Goal: Find specific page/section: Find specific page/section

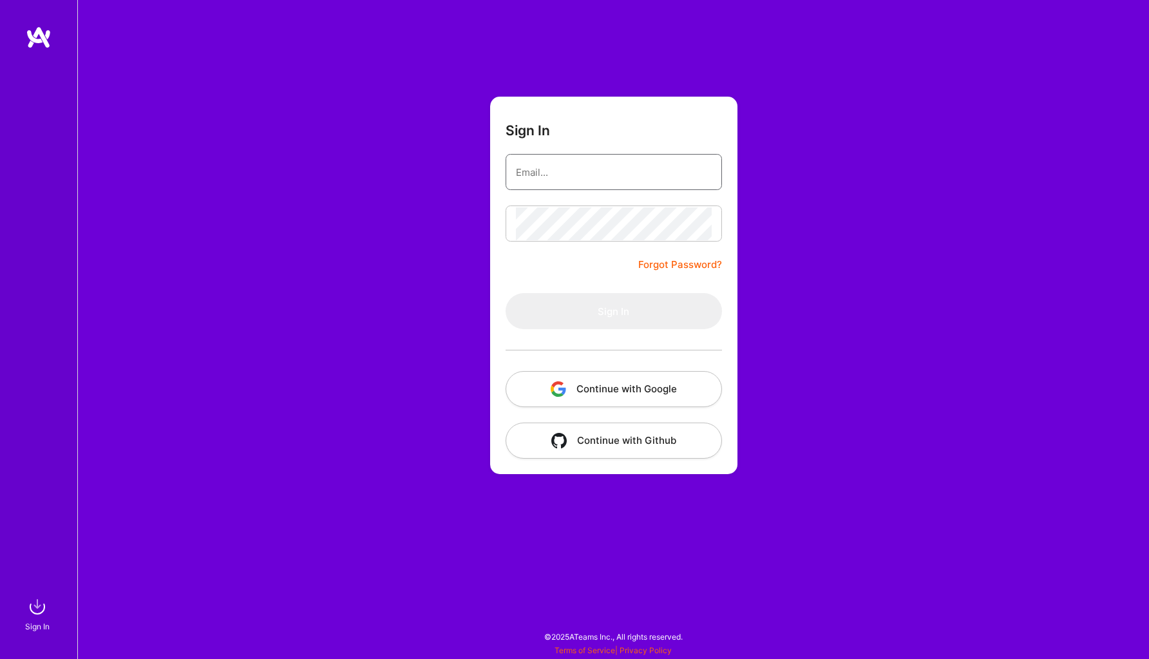
click at [609, 178] on input "email" at bounding box center [614, 172] width 196 height 33
type input "[PERSON_NAME][EMAIL_ADDRESS][PERSON_NAME][DOMAIN_NAME]"
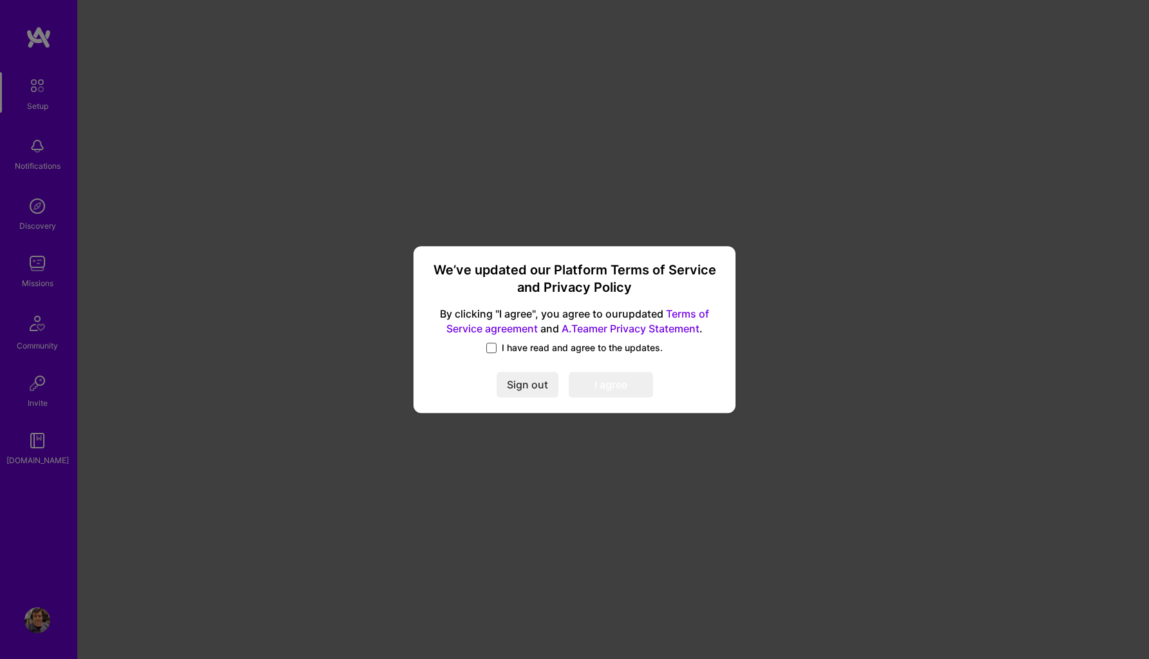
click at [495, 348] on span at bounding box center [491, 348] width 10 height 10
click at [0, 0] on input "I have read and agree to the updates." at bounding box center [0, 0] width 0 height 0
click at [614, 391] on button "I agree" at bounding box center [611, 385] width 84 height 26
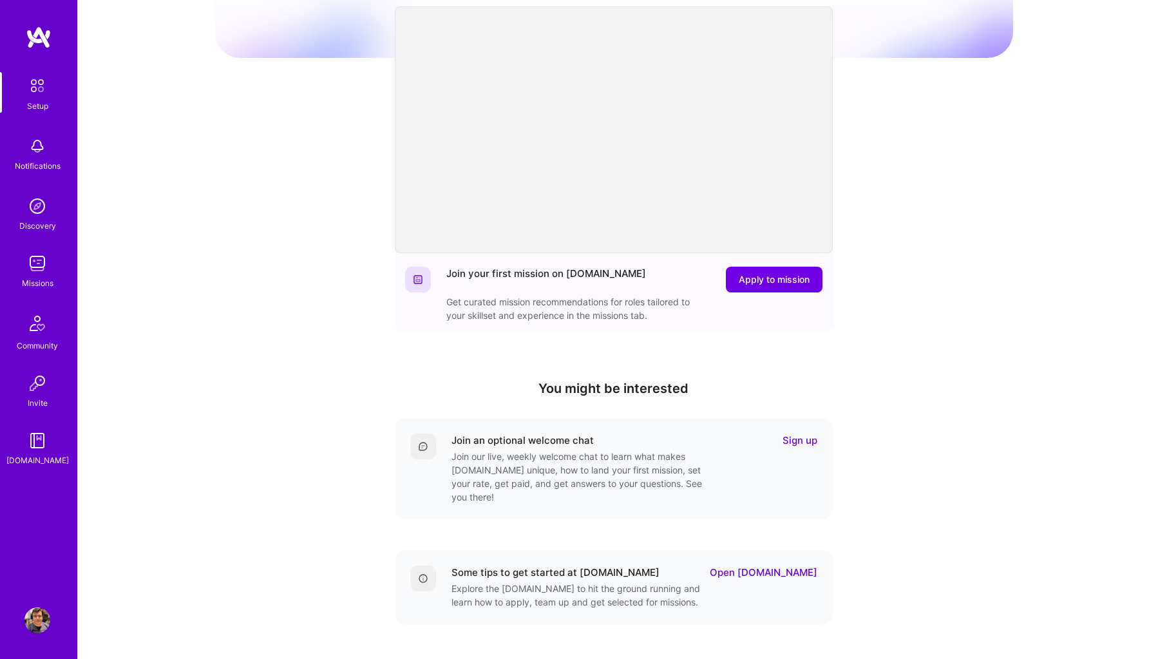
scroll to position [175, 0]
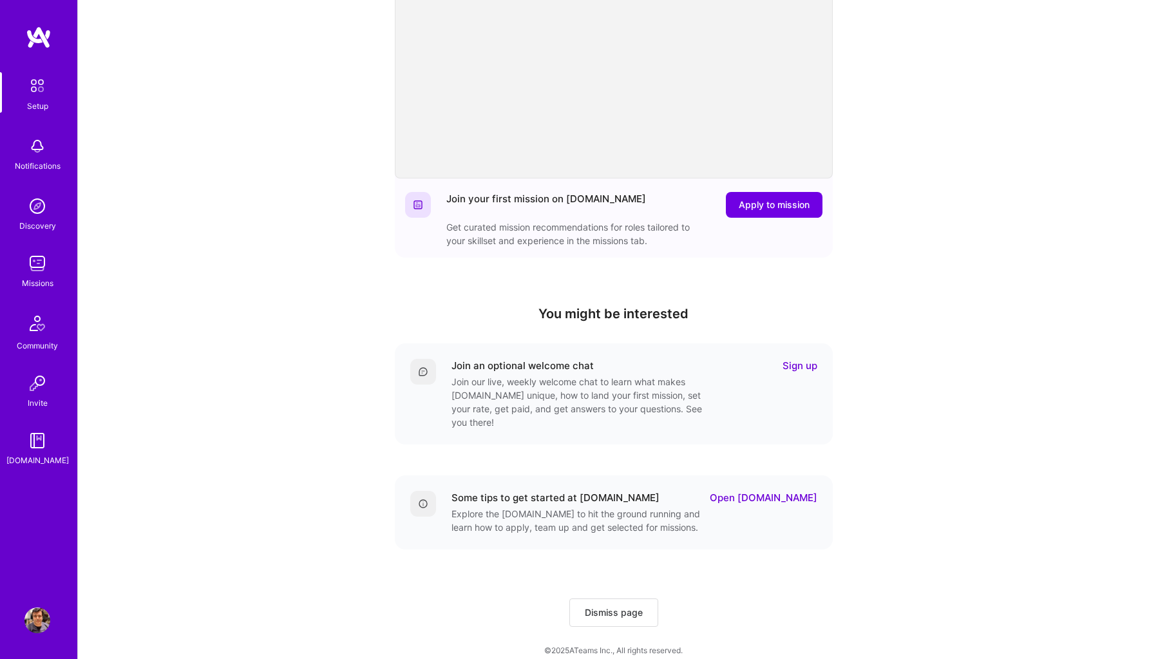
click at [41, 269] on img at bounding box center [37, 264] width 26 height 26
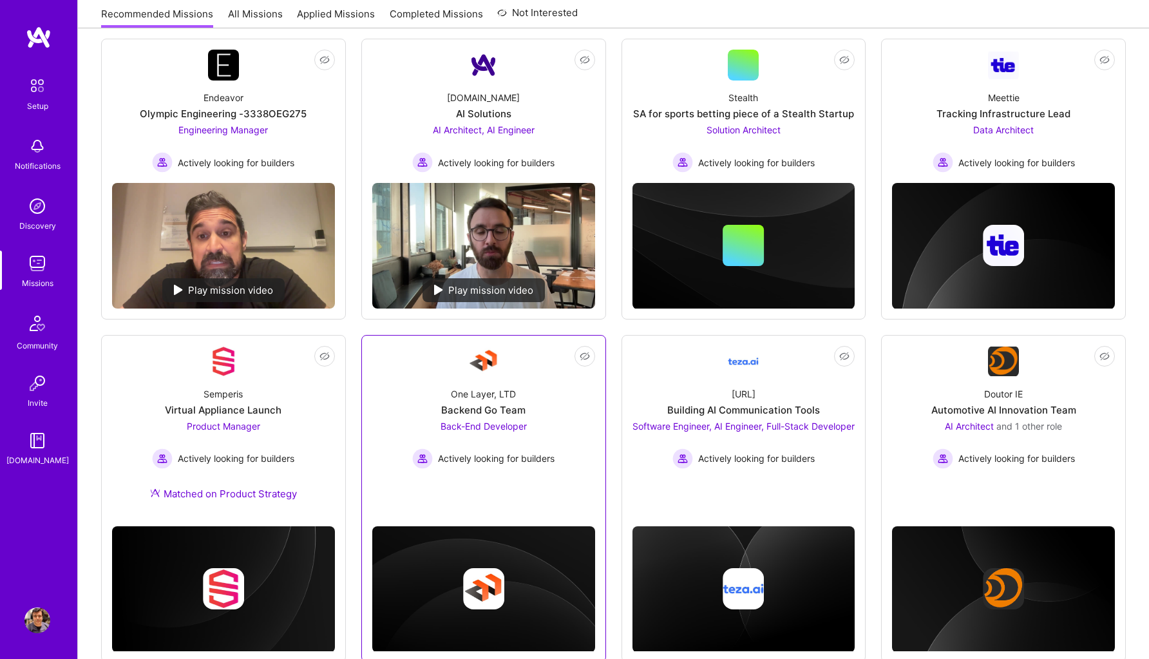
scroll to position [175, 0]
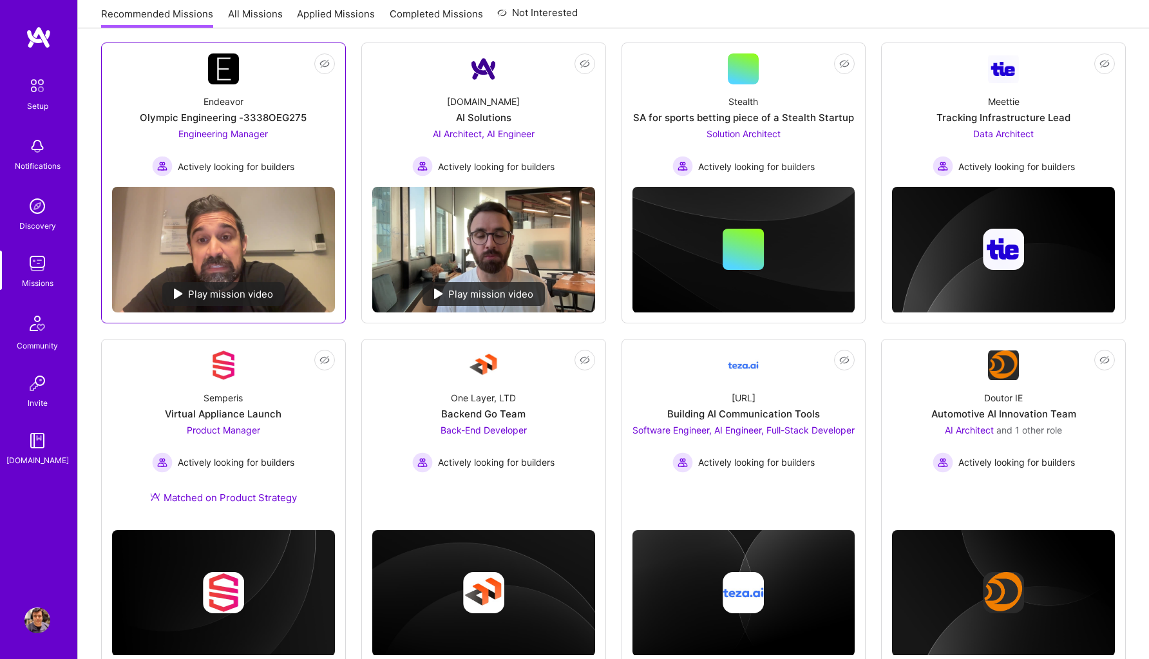
click at [235, 131] on span "Engineering Manager" at bounding box center [223, 133] width 90 height 11
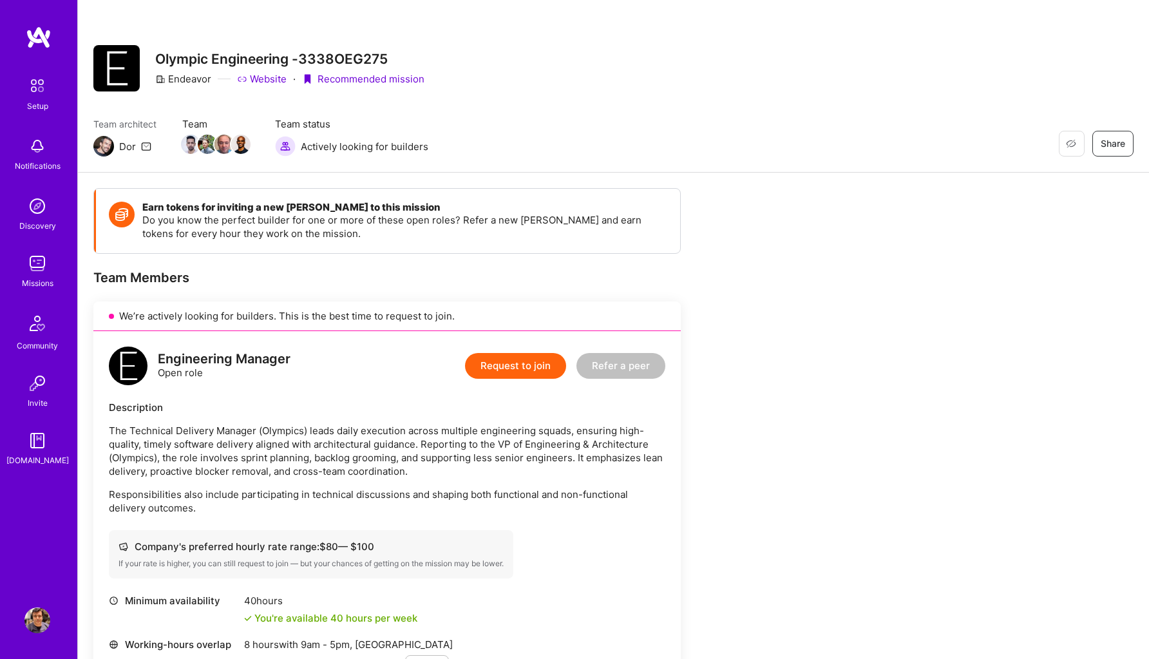
click at [39, 34] on img at bounding box center [39, 37] width 26 height 23
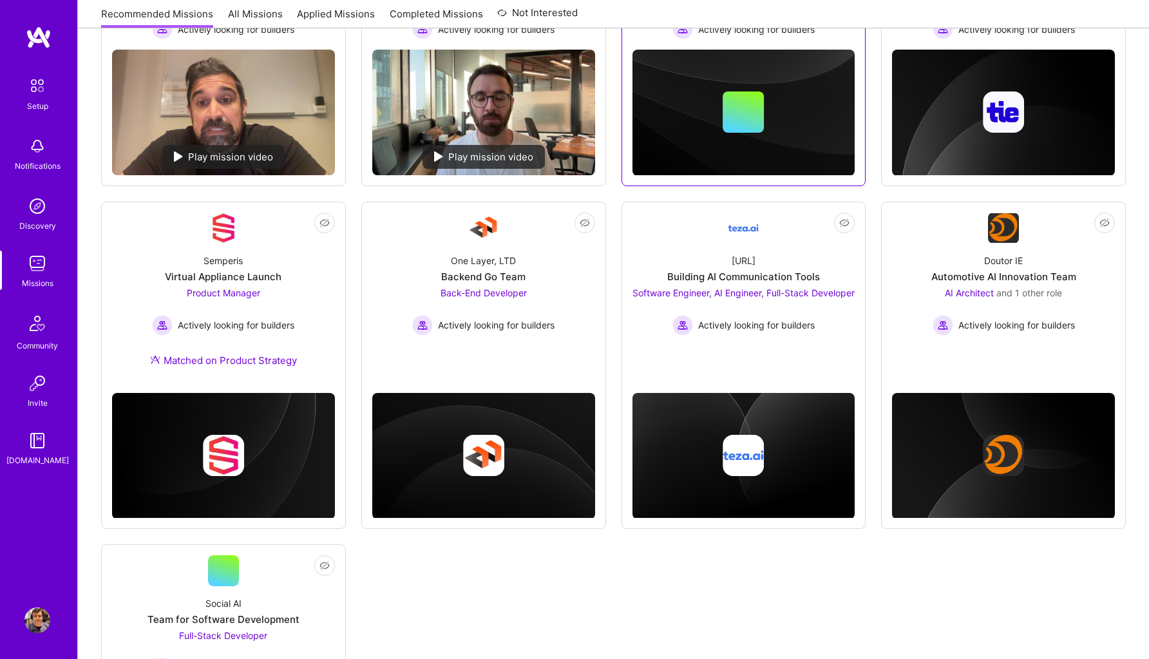
scroll to position [508, 0]
